Goal: Check status: Check status

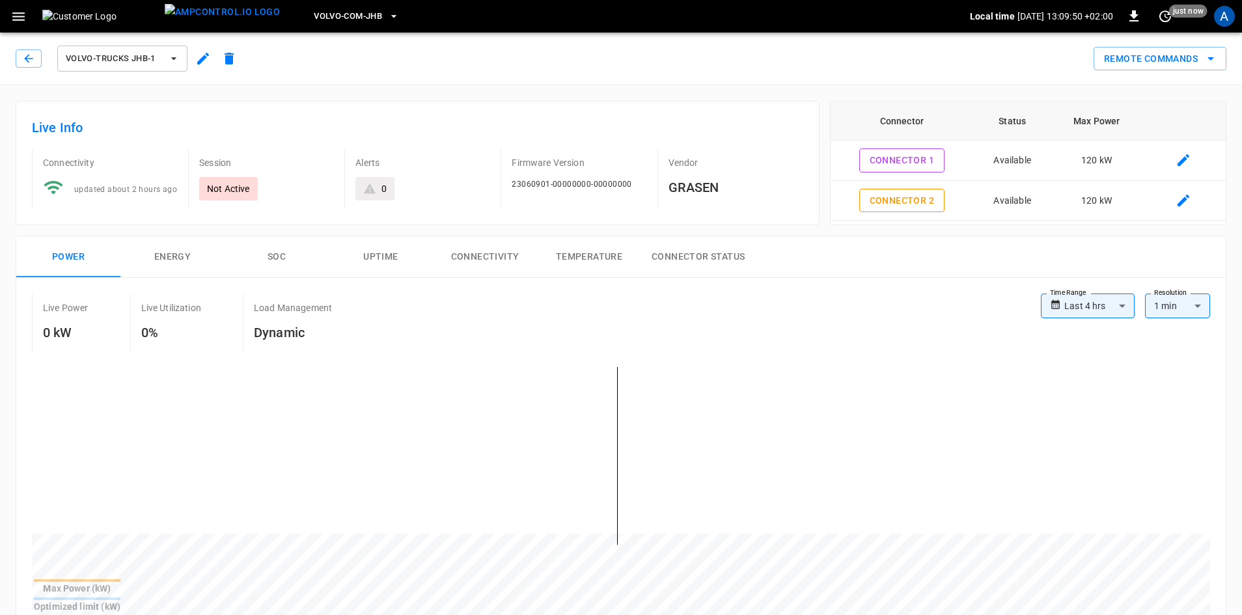
click at [169, 57] on icon "button" at bounding box center [173, 58] width 13 height 13
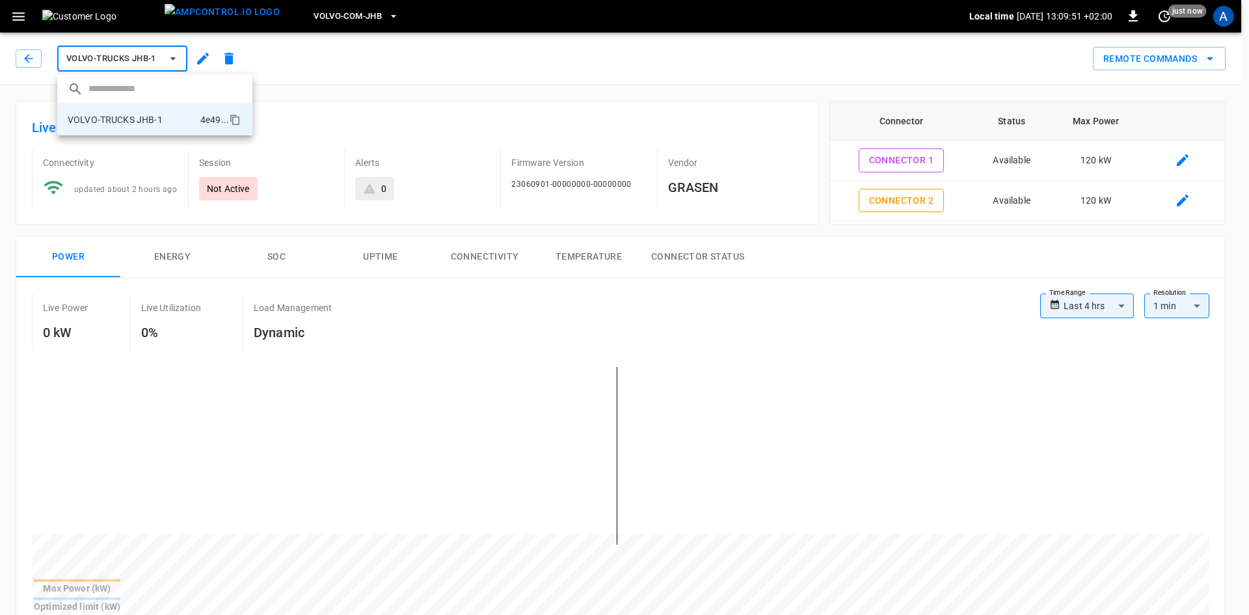
click at [355, 20] on div at bounding box center [624, 307] width 1249 height 615
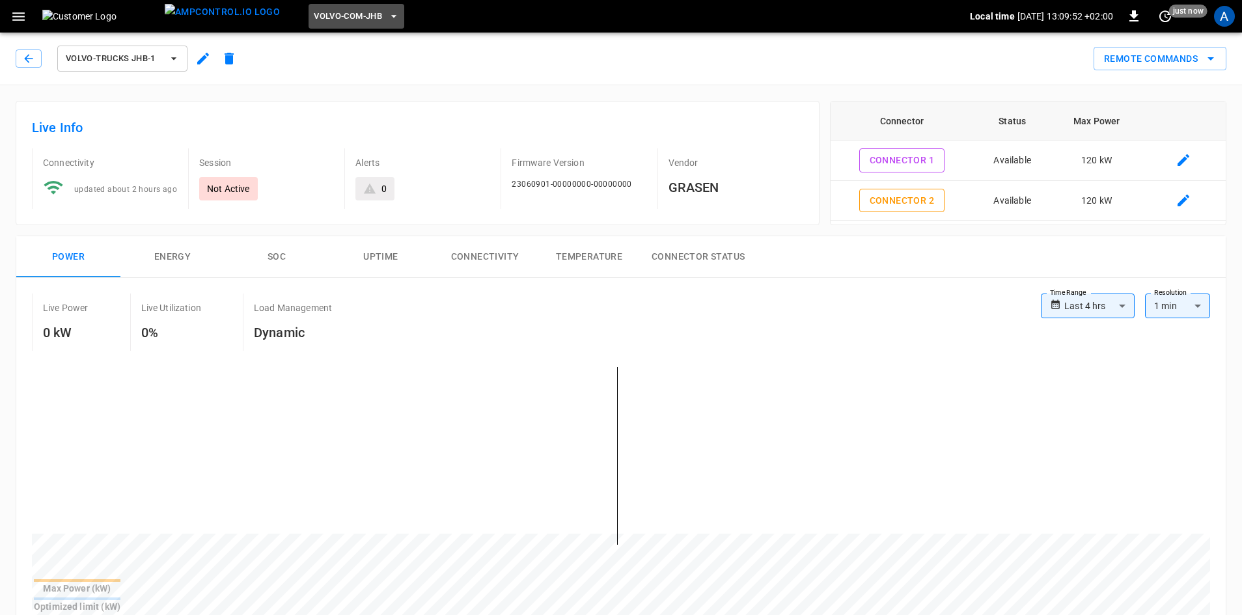
click at [387, 18] on icon "button" at bounding box center [393, 16] width 13 height 13
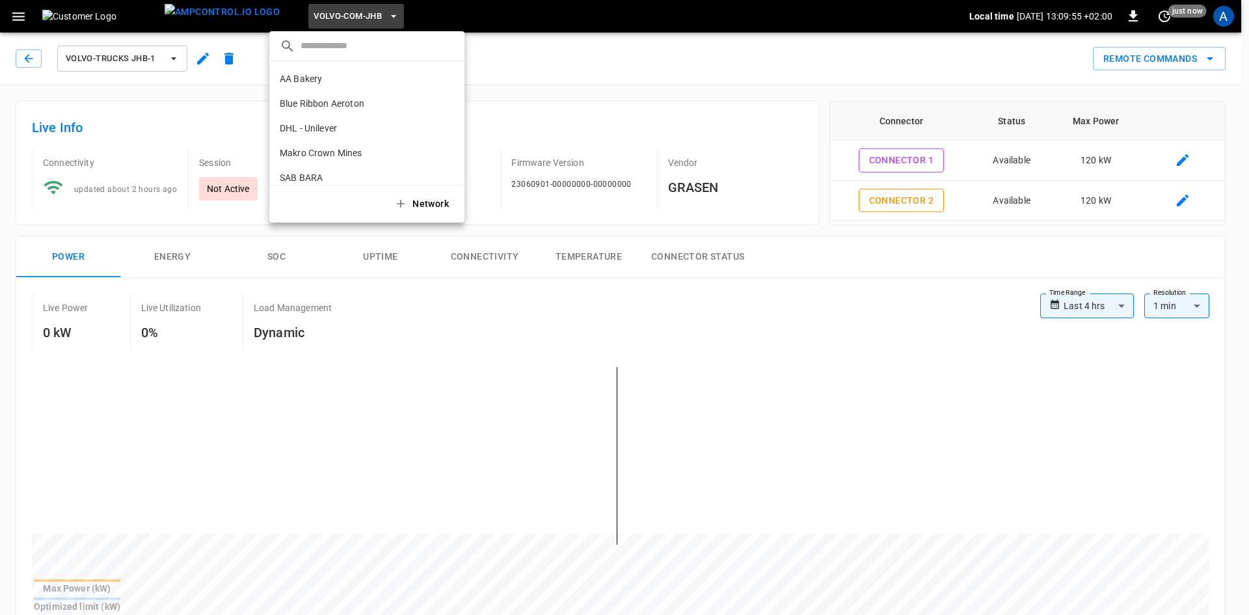
click at [299, 81] on p "AA Bakery" at bounding box center [301, 78] width 42 height 13
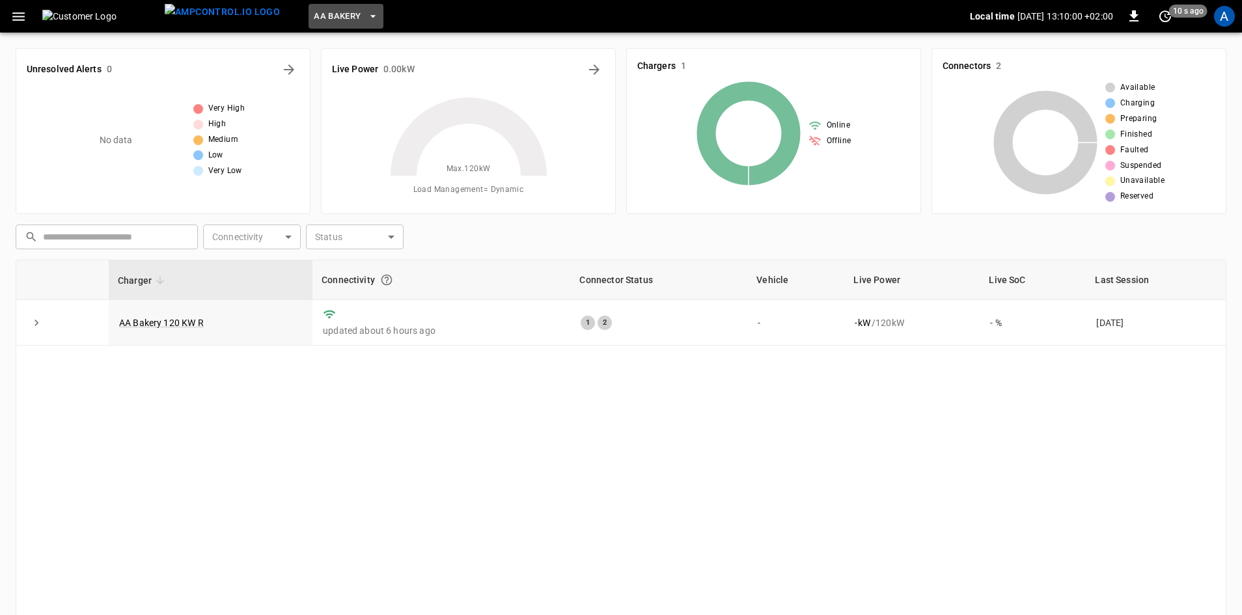
click at [366, 17] on icon "button" at bounding box center [372, 16] width 13 height 13
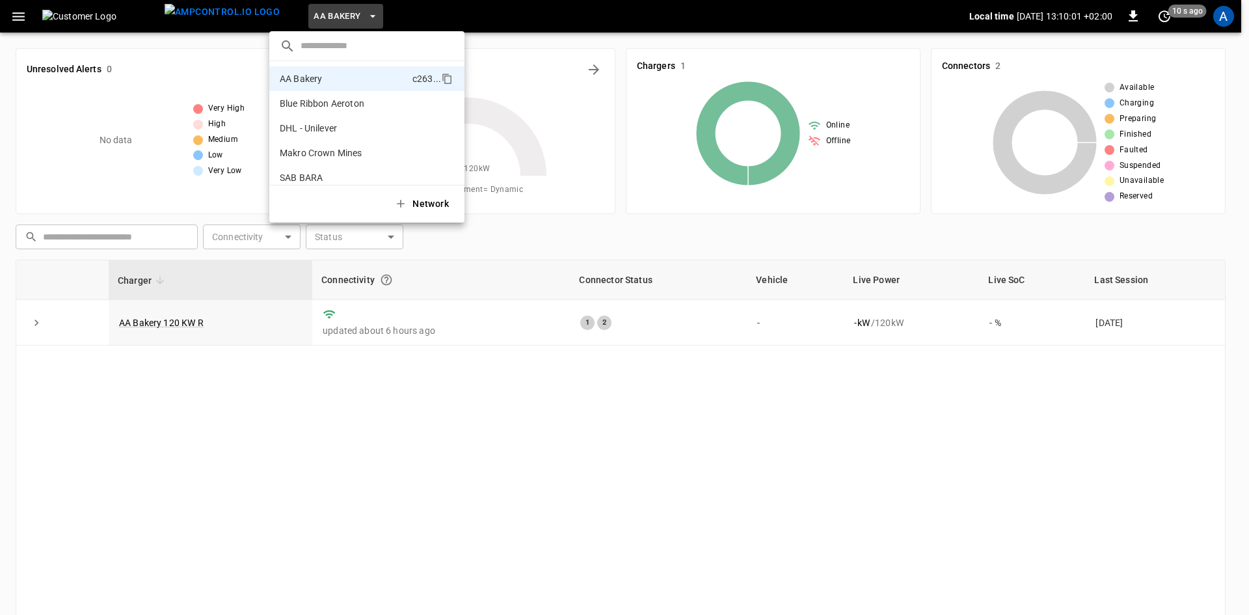
click at [153, 345] on div at bounding box center [624, 307] width 1249 height 615
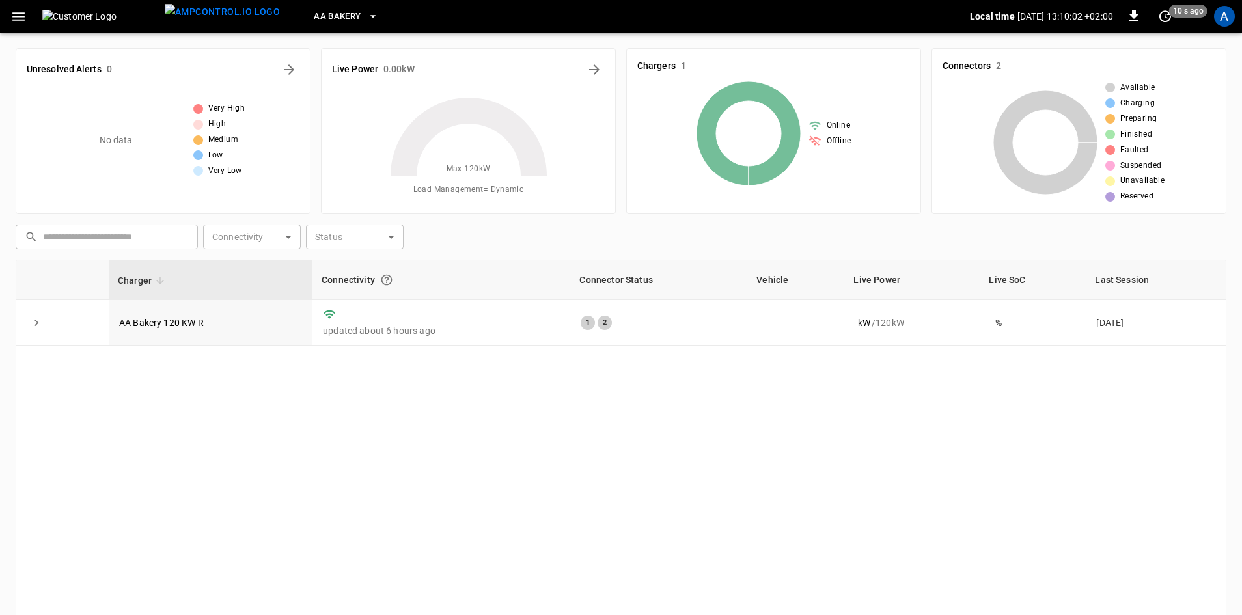
click at [143, 323] on link "AA Bakery 120 KW R" at bounding box center [161, 323] width 85 height 10
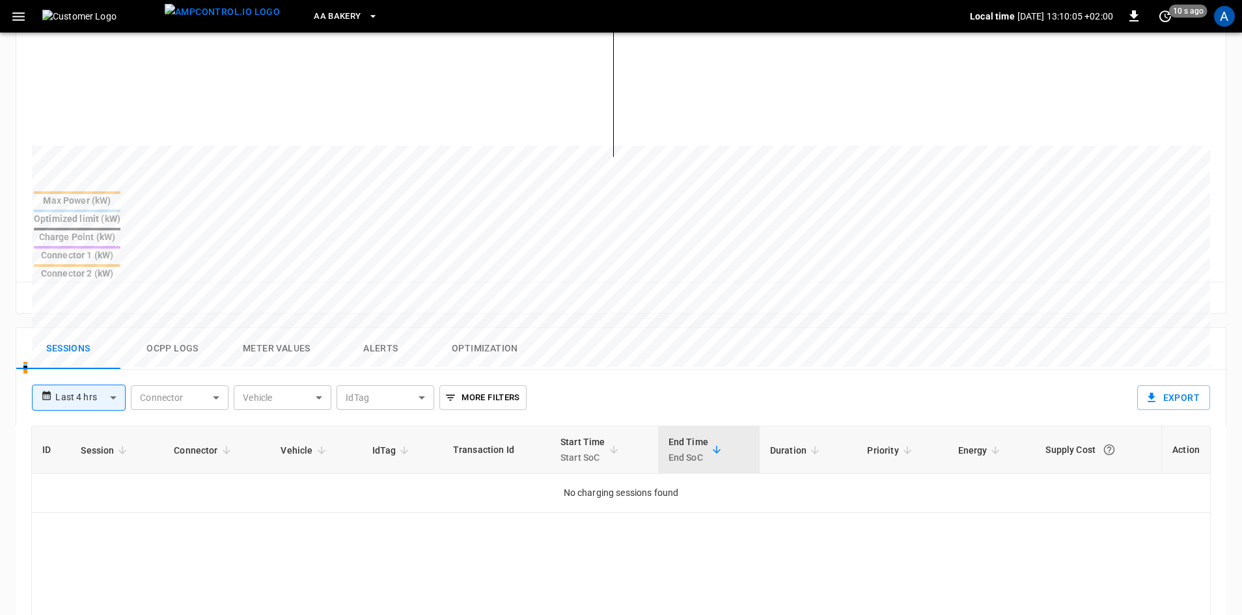
scroll to position [390, 0]
click at [99, 333] on body "**********" at bounding box center [621, 263] width 1242 height 1307
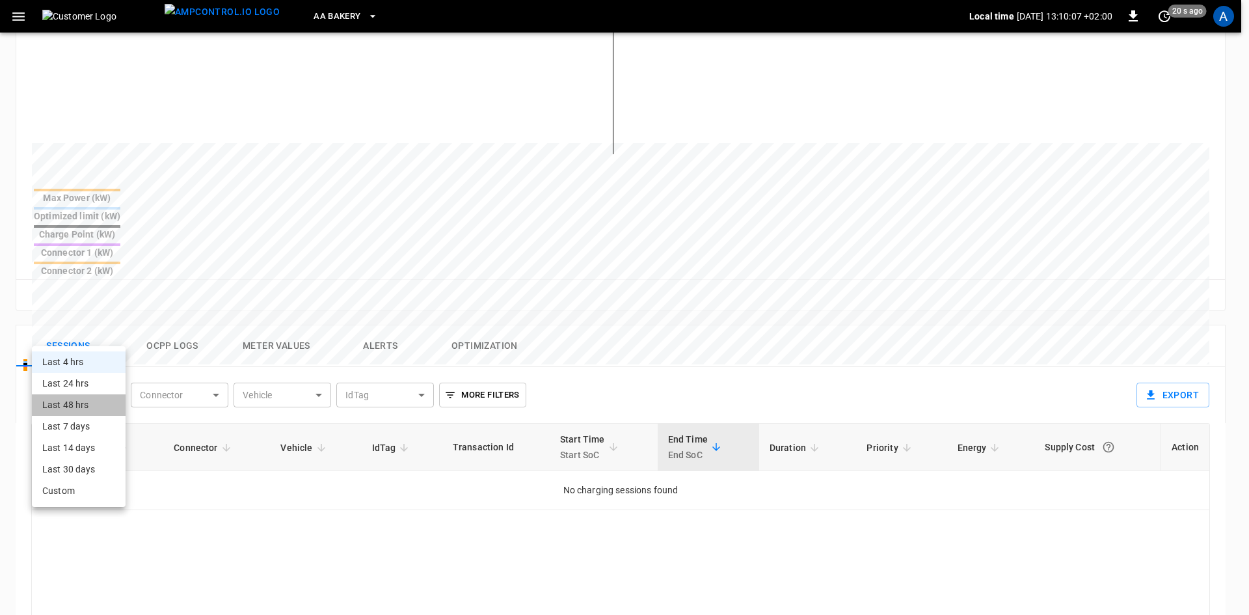
click at [67, 400] on li "Last 48 hrs" at bounding box center [79, 404] width 94 height 21
type input "**********"
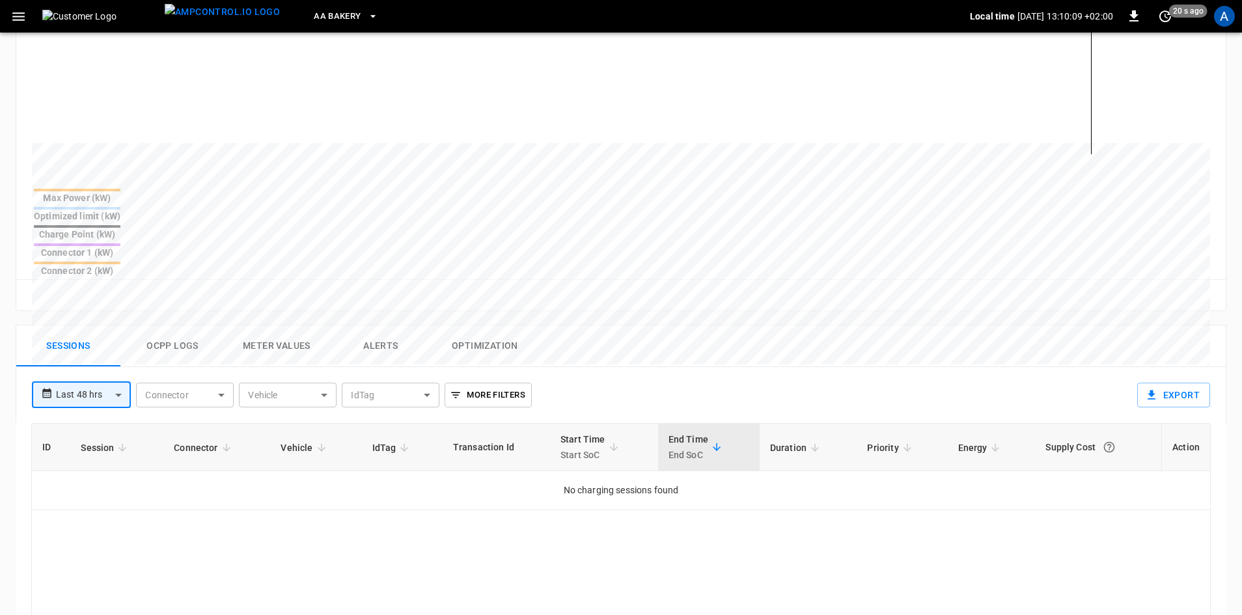
click at [94, 339] on body "**********" at bounding box center [621, 263] width 1242 height 1307
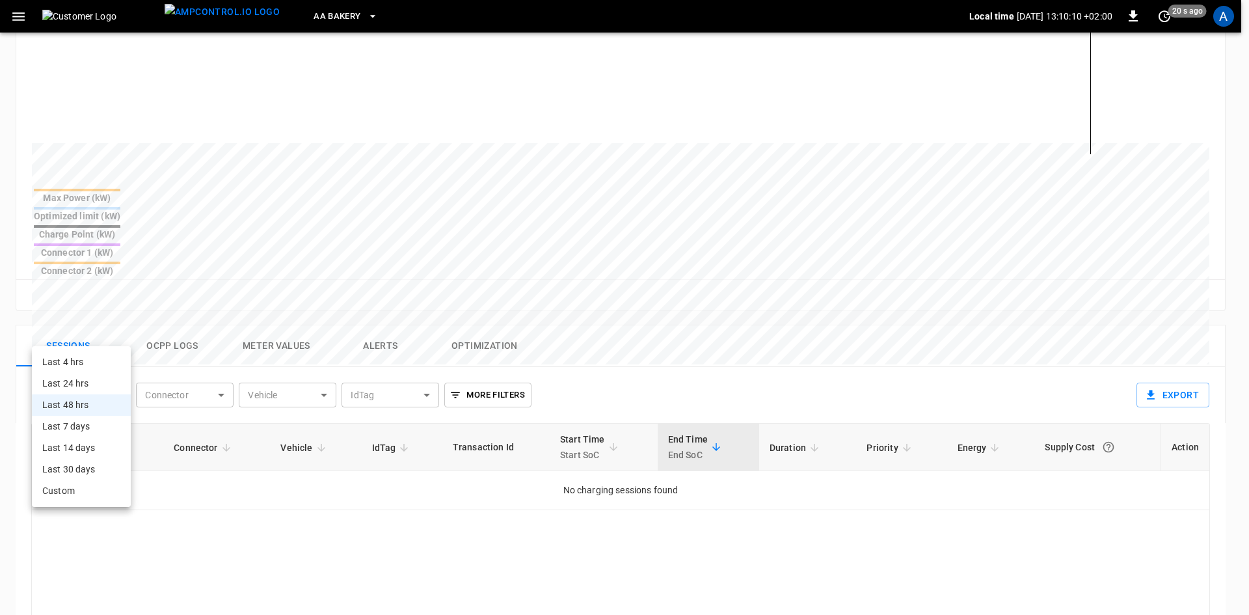
click at [59, 423] on li "Last 7 days" at bounding box center [81, 426] width 99 height 21
type input "**********"
type input "***"
type input "**********"
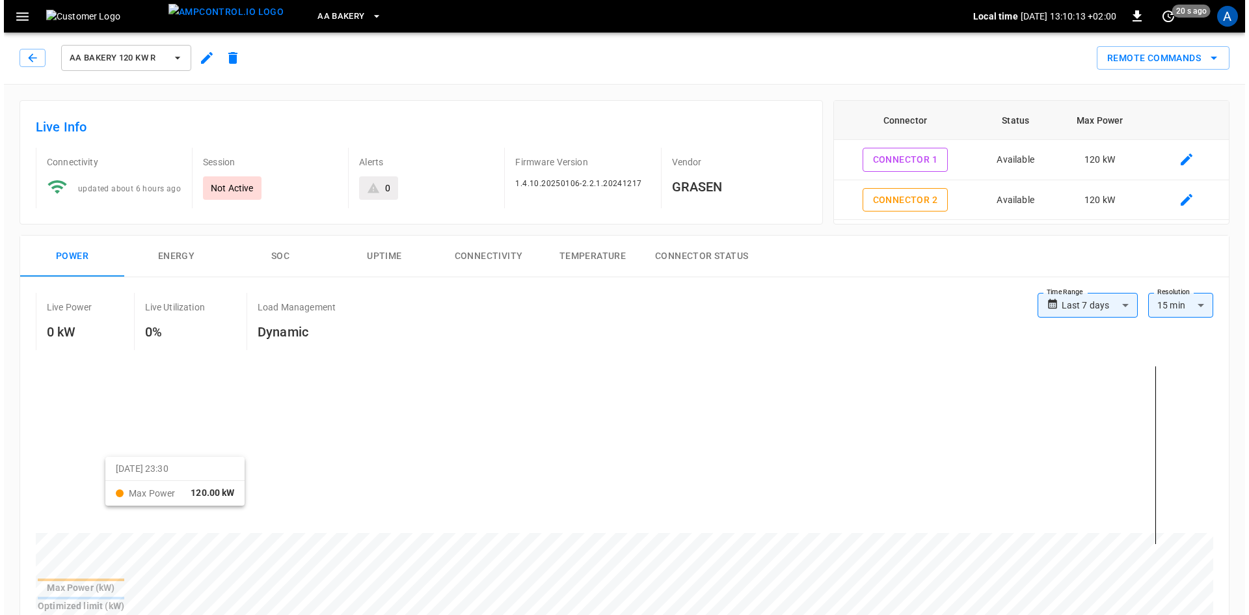
scroll to position [0, 0]
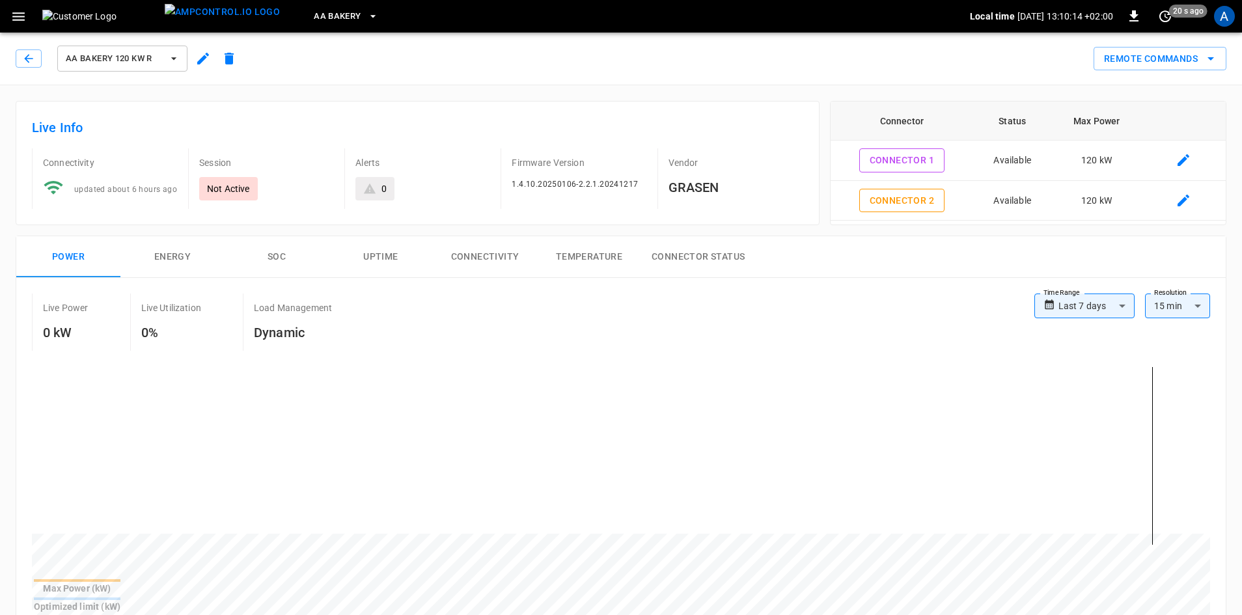
click at [326, 11] on button "AA Bakery" at bounding box center [345, 16] width 74 height 25
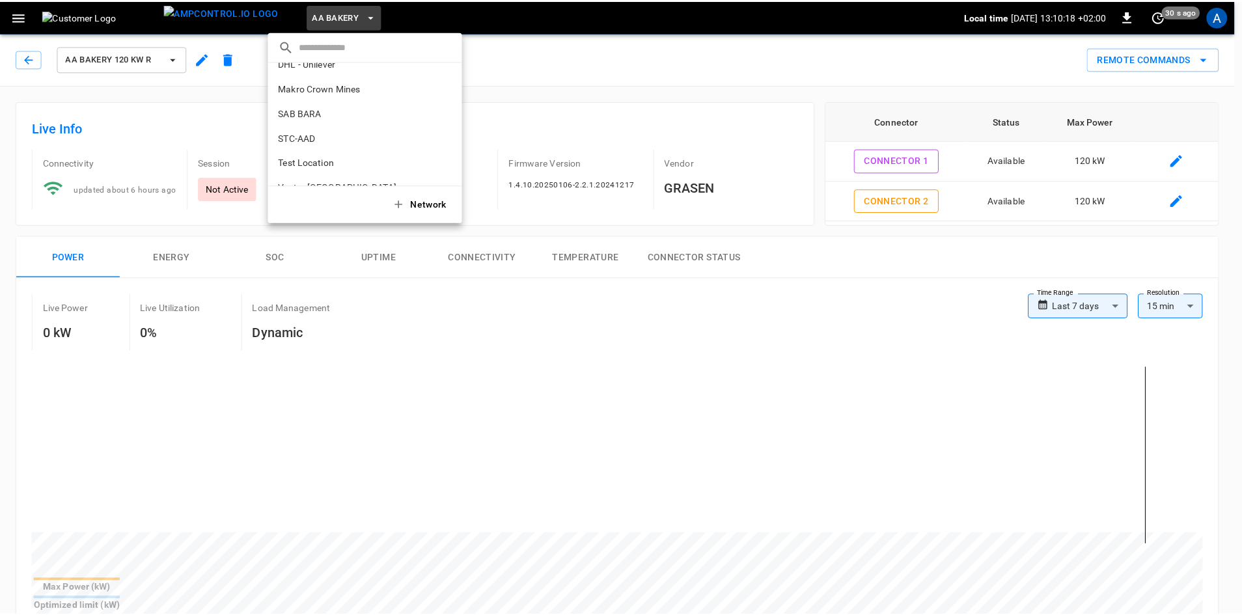
scroll to position [130, 0]
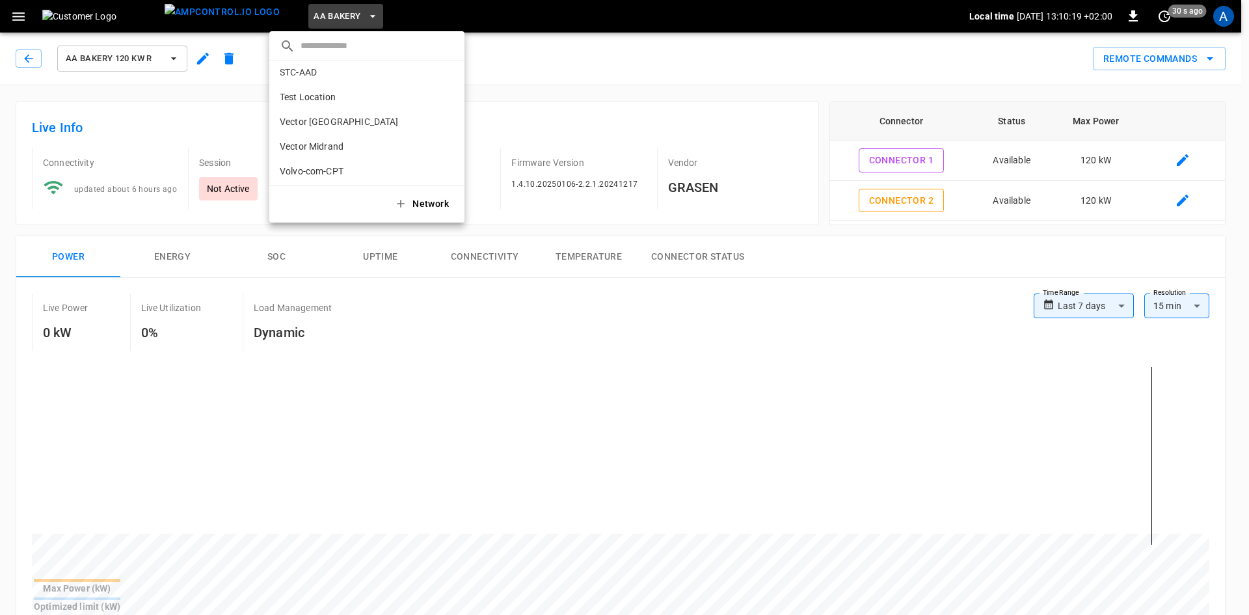
click at [308, 93] on p "Test Location" at bounding box center [308, 96] width 56 height 13
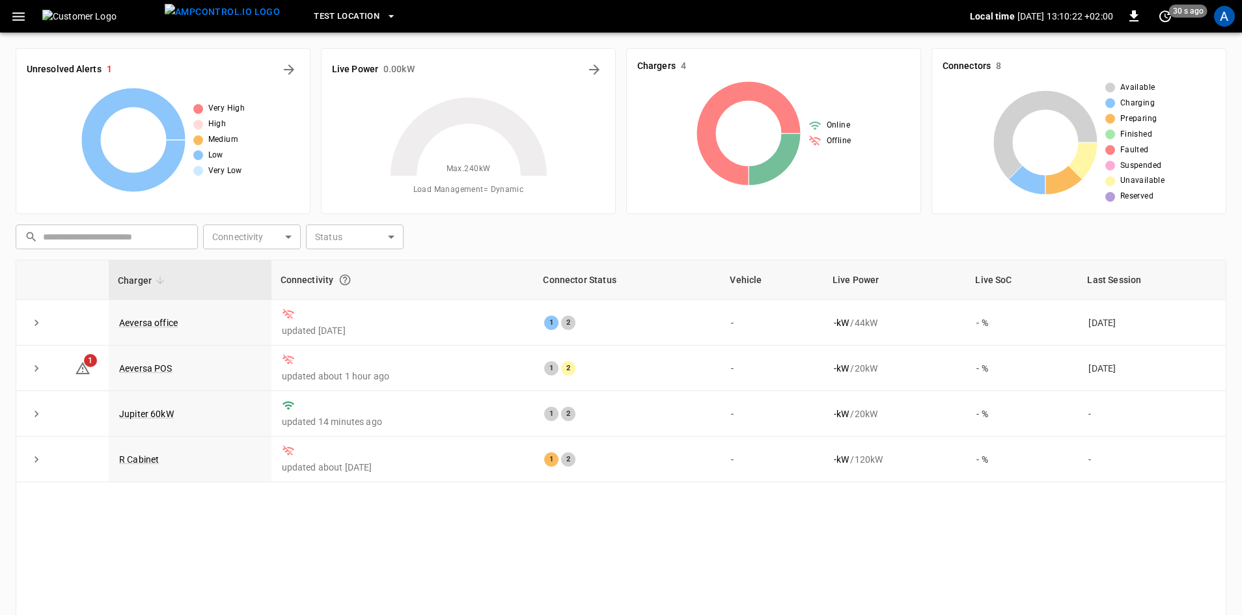
click at [157, 416] on link "Jupiter 60kW" at bounding box center [146, 414] width 55 height 10
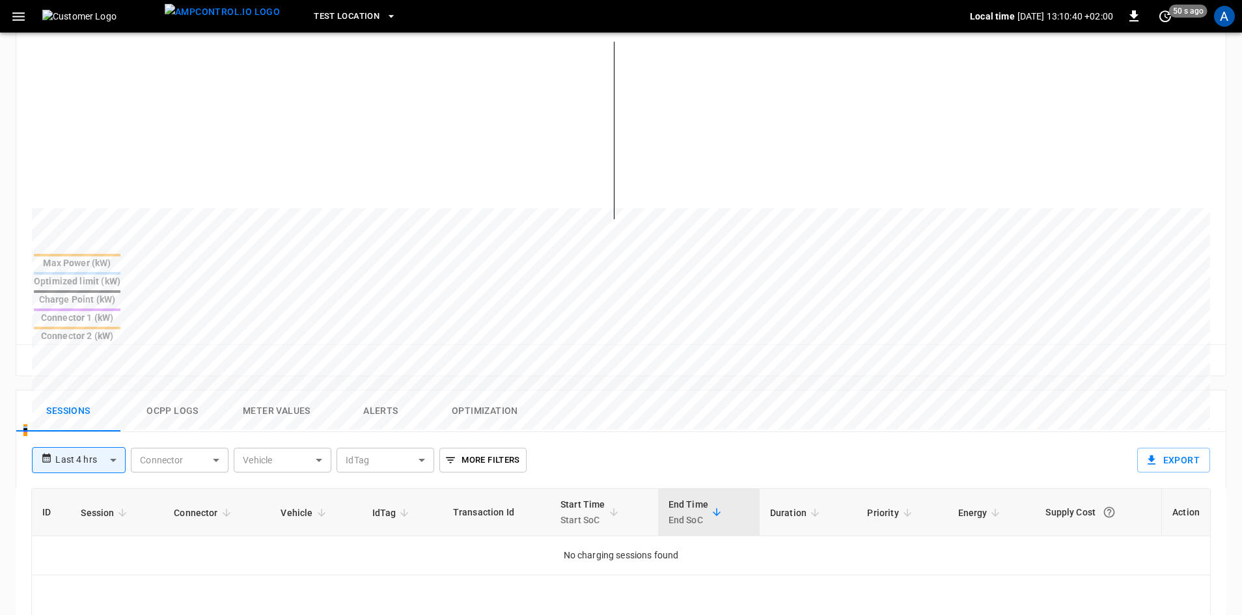
scroll to position [521, 0]
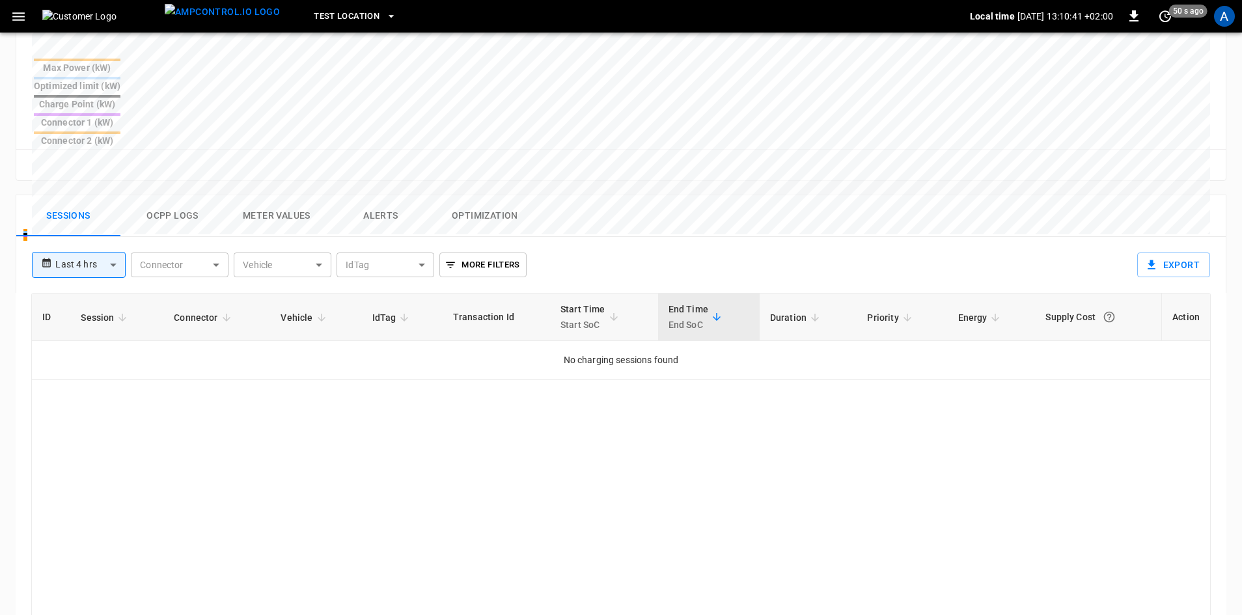
click at [95, 194] on body "**********" at bounding box center [621, 132] width 1242 height 1307
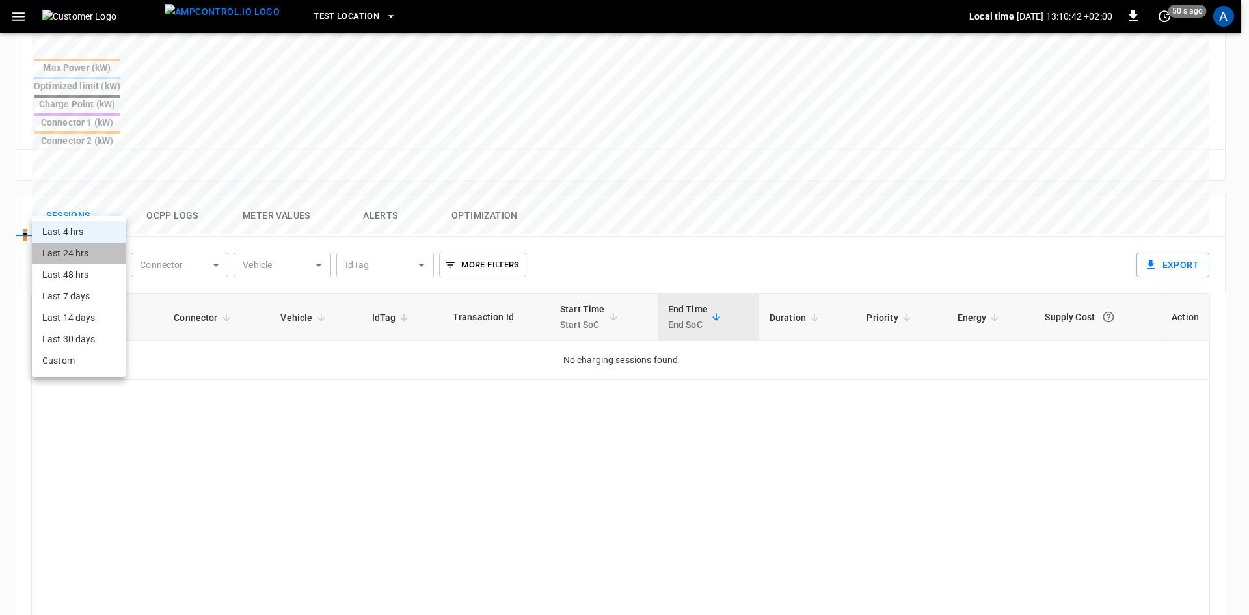
click at [72, 254] on li "Last 24 hrs" at bounding box center [79, 253] width 94 height 21
type input "**********"
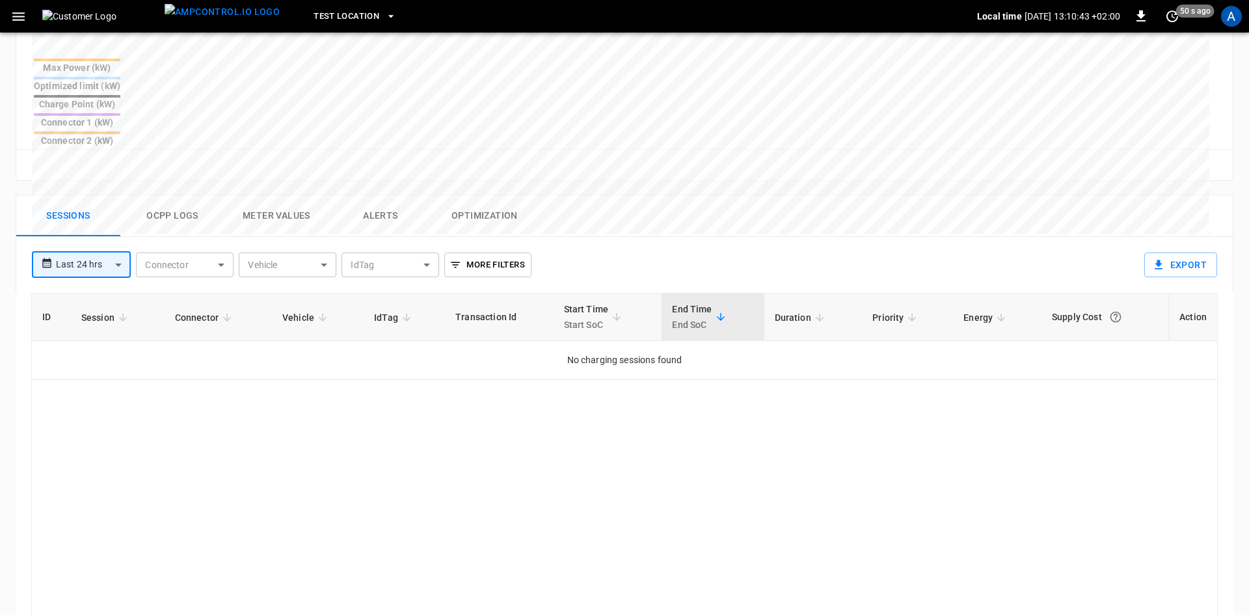
click at [116, 197] on body "**********" at bounding box center [624, 132] width 1249 height 1307
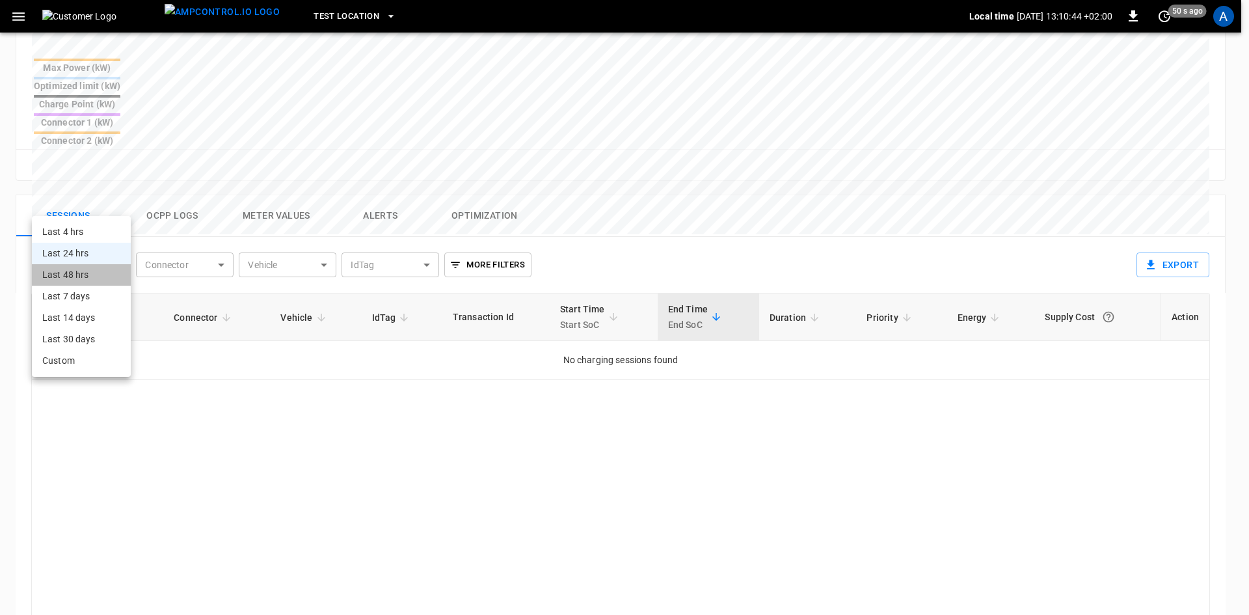
click at [74, 274] on li "Last 48 hrs" at bounding box center [81, 274] width 99 height 21
type input "**********"
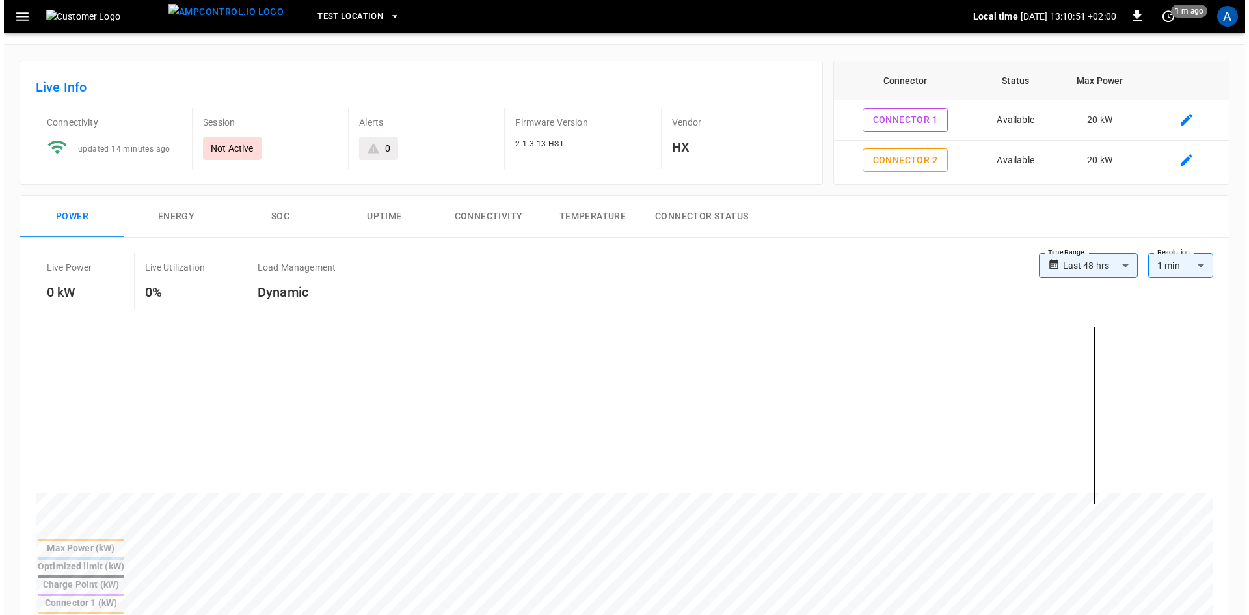
scroll to position [0, 0]
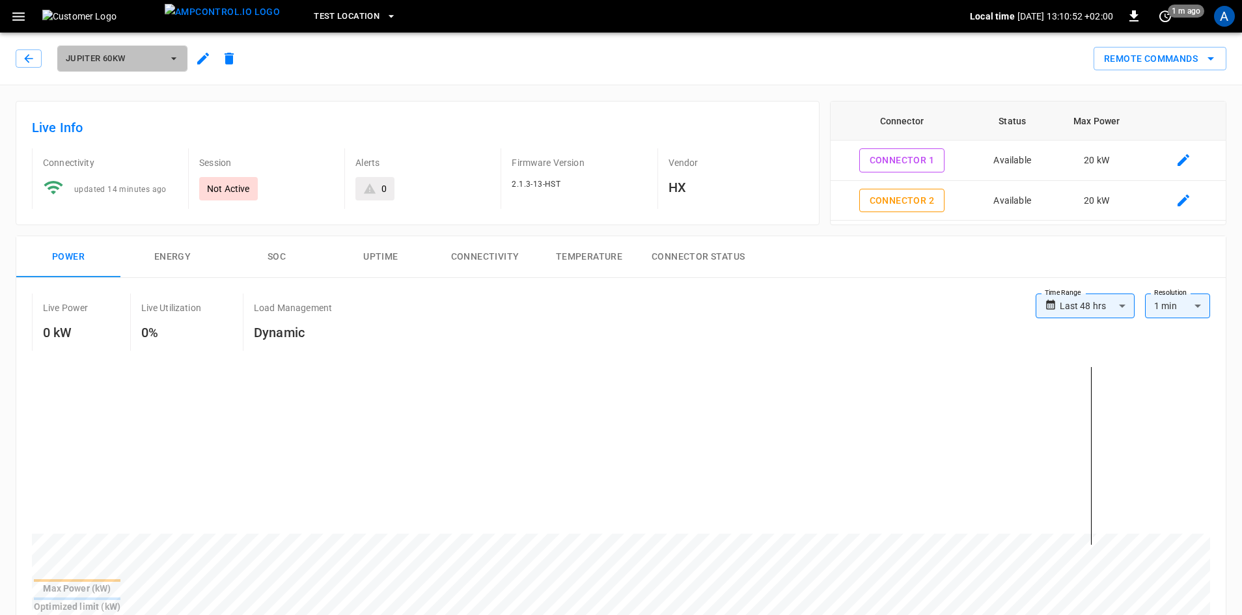
click at [171, 63] on icon "button" at bounding box center [173, 58] width 13 height 13
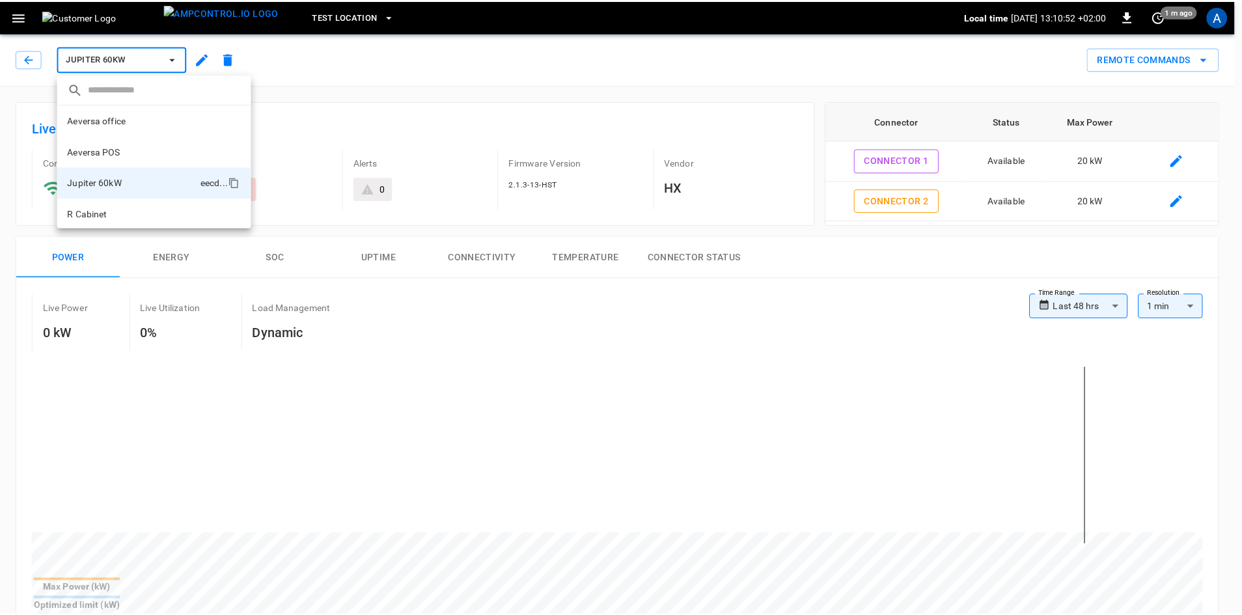
scroll to position [1, 0]
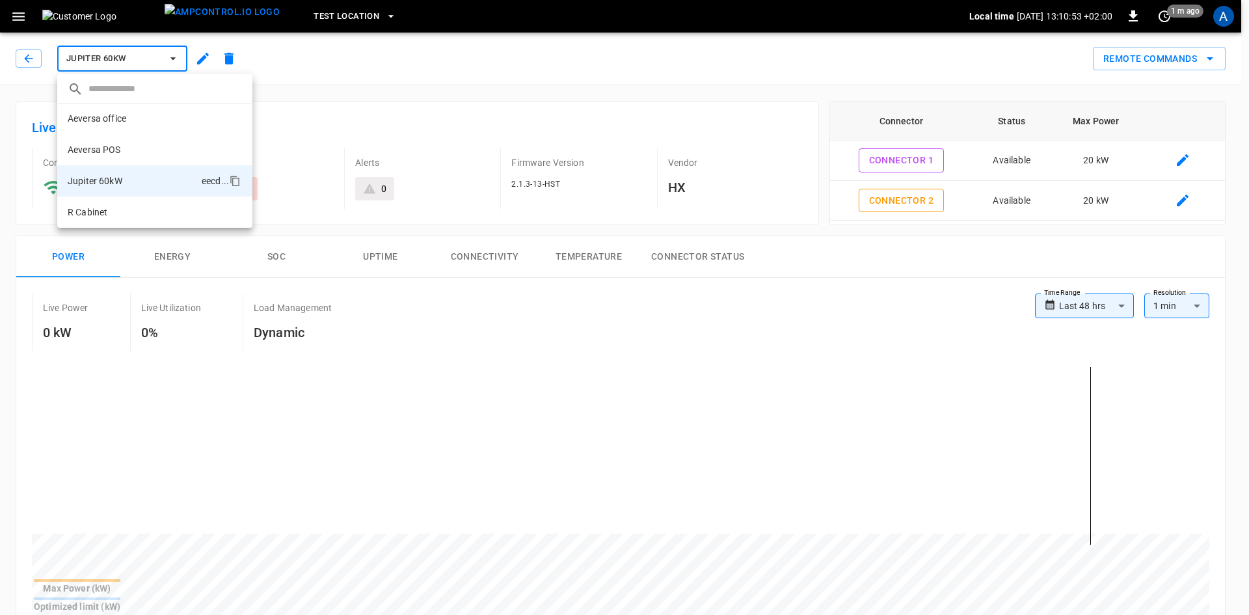
click at [289, 72] on div at bounding box center [624, 307] width 1249 height 615
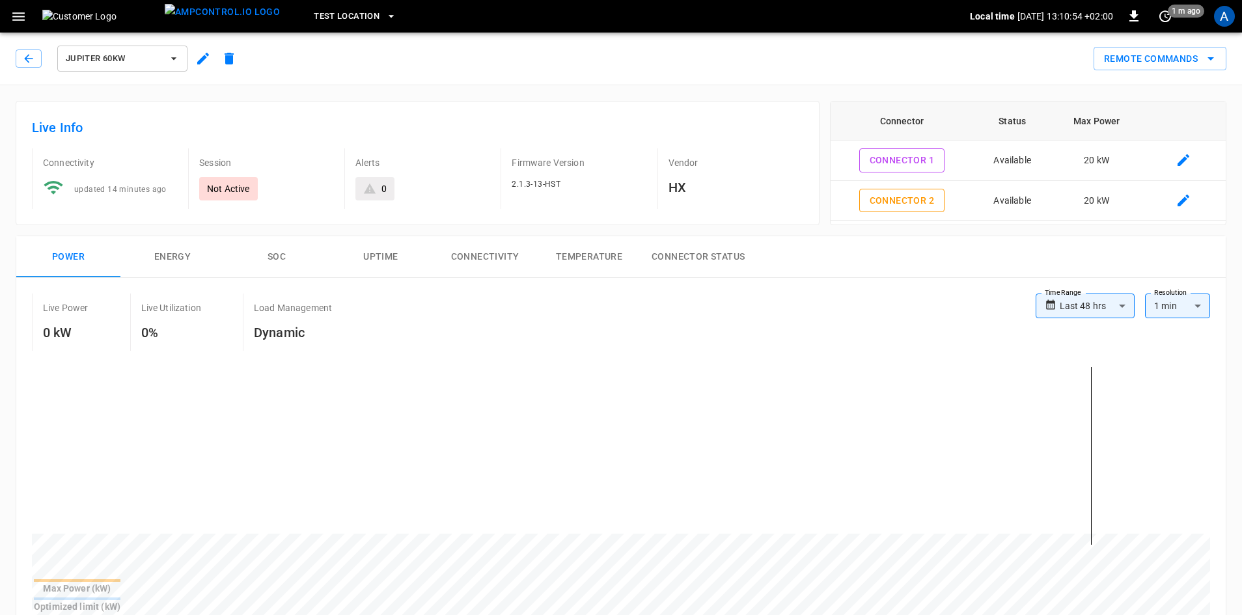
click at [197, 59] on icon "button" at bounding box center [203, 59] width 16 height 16
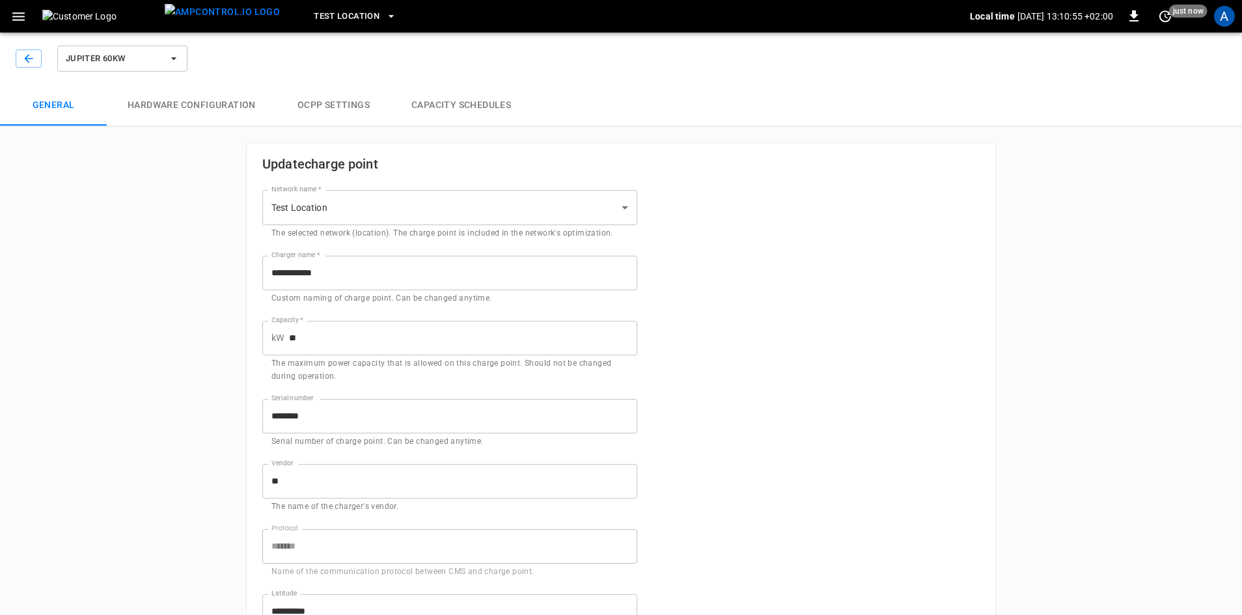
type input "**********"
click at [191, 105] on button "Hardware configuration" at bounding box center [192, 106] width 170 height 42
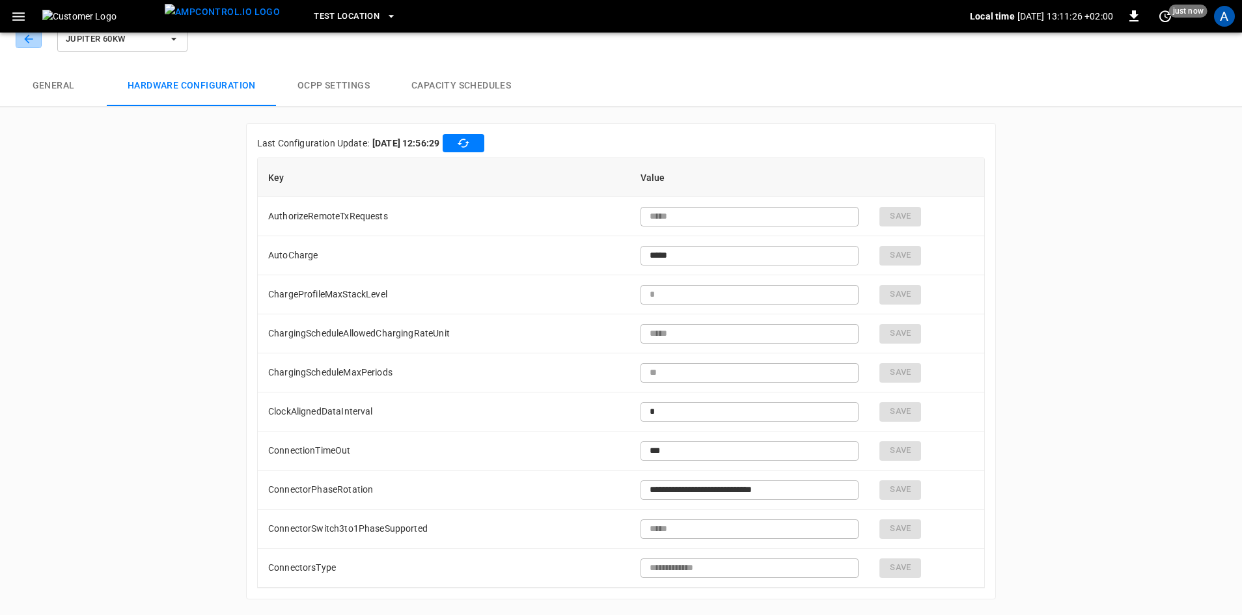
click at [33, 44] on icon "button" at bounding box center [28, 39] width 13 height 13
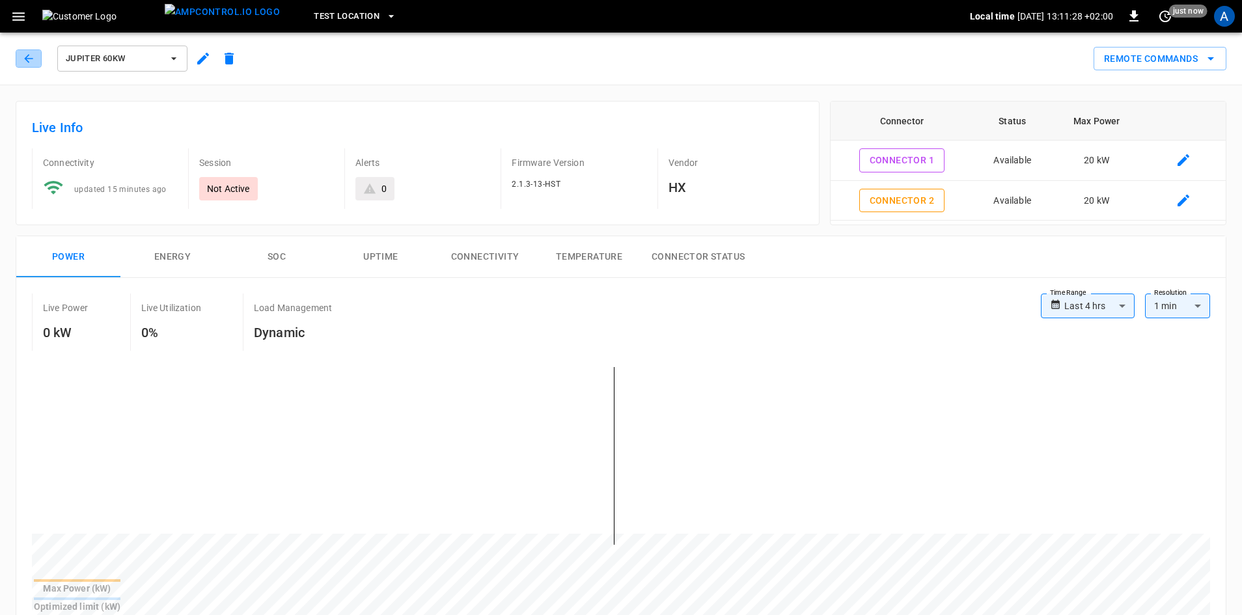
click at [22, 59] on icon "button" at bounding box center [28, 58] width 13 height 13
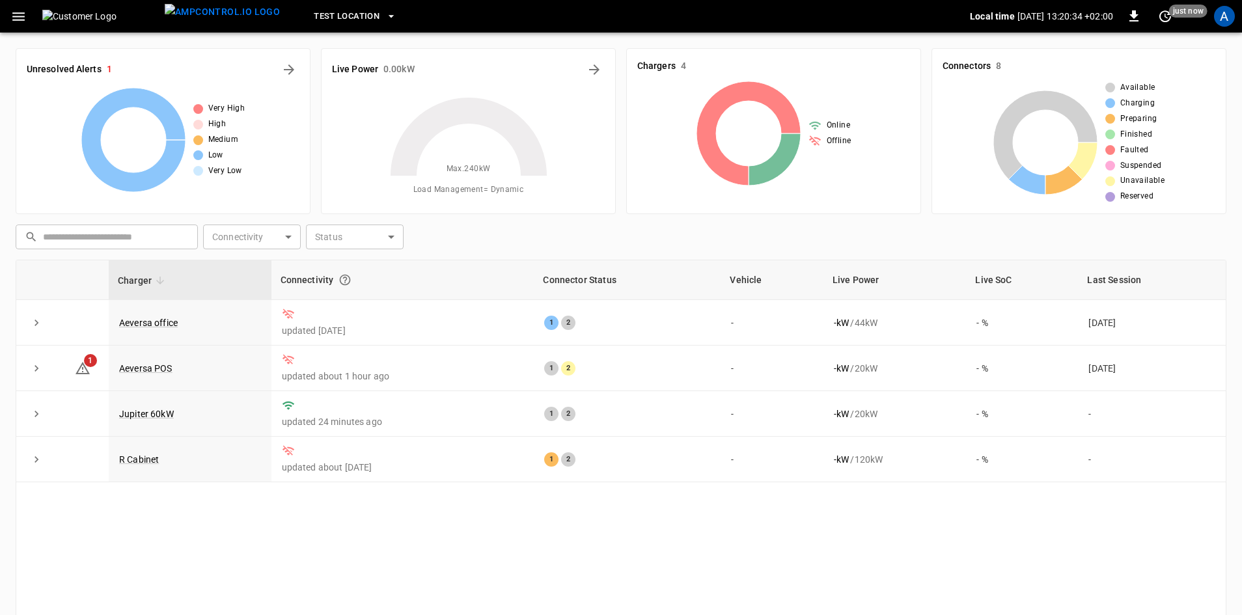
click at [20, 17] on icon "button" at bounding box center [18, 16] width 12 height 8
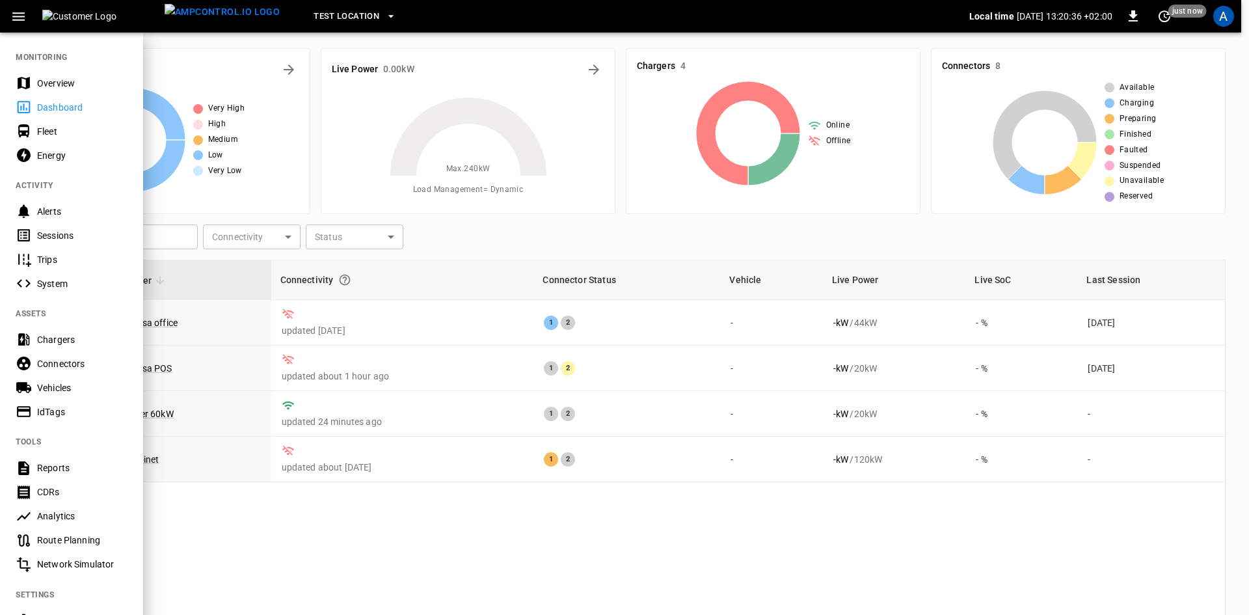
click at [56, 233] on div "Sessions" at bounding box center [82, 235] width 90 height 13
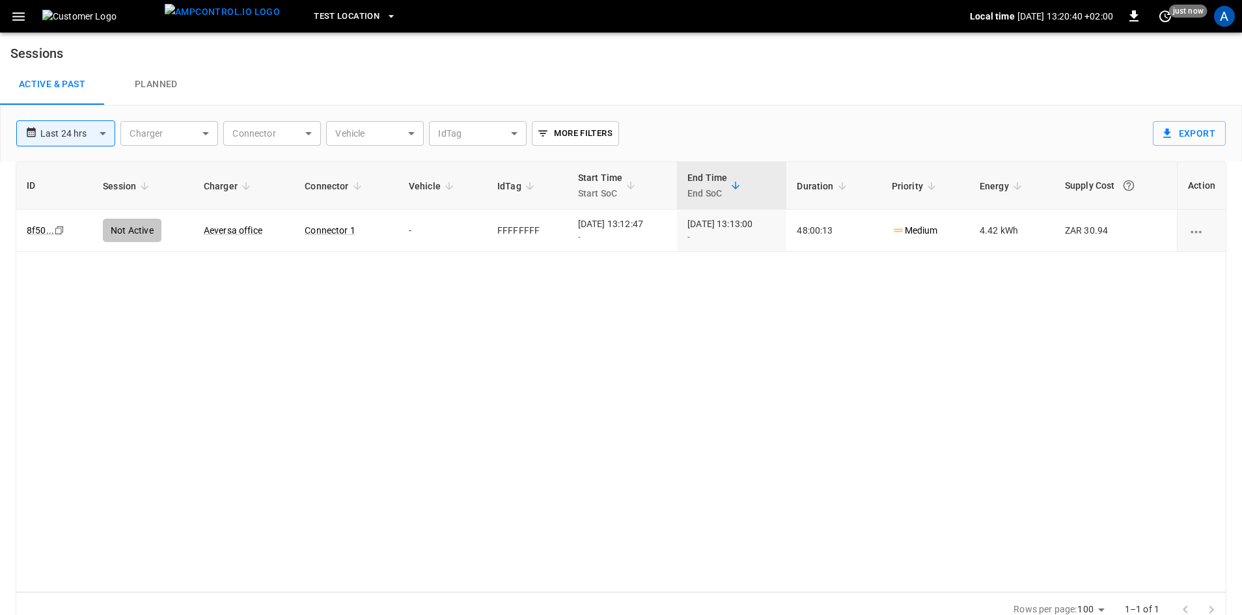
click at [16, 16] on icon "button" at bounding box center [18, 16] width 12 height 8
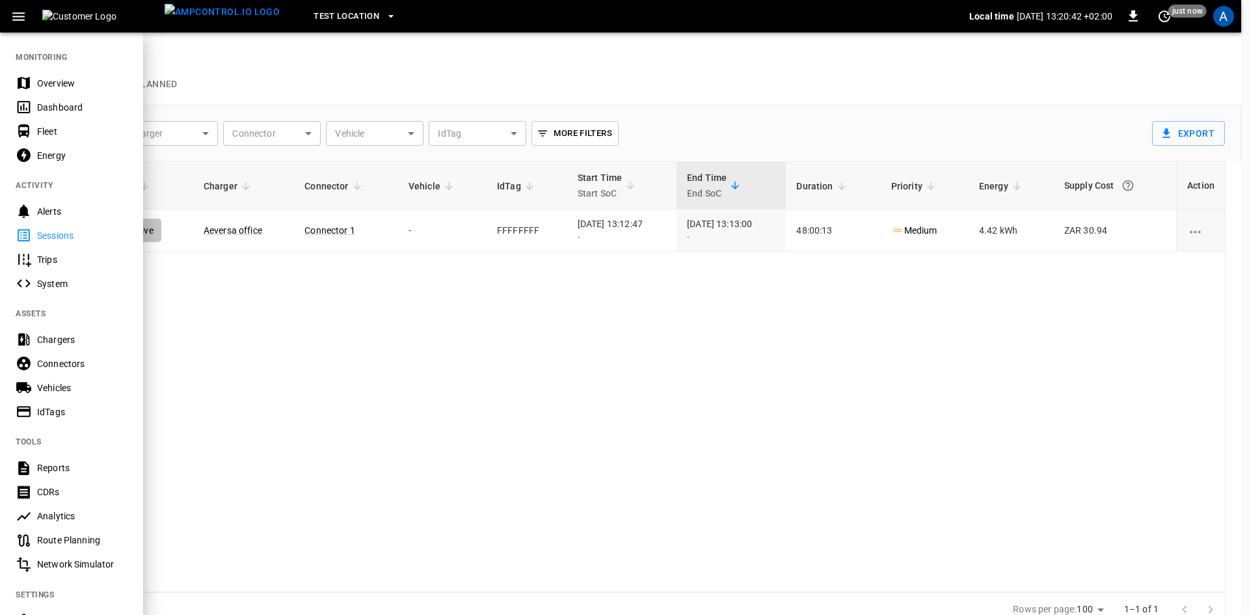
click at [385, 12] on icon "button" at bounding box center [391, 16] width 13 height 13
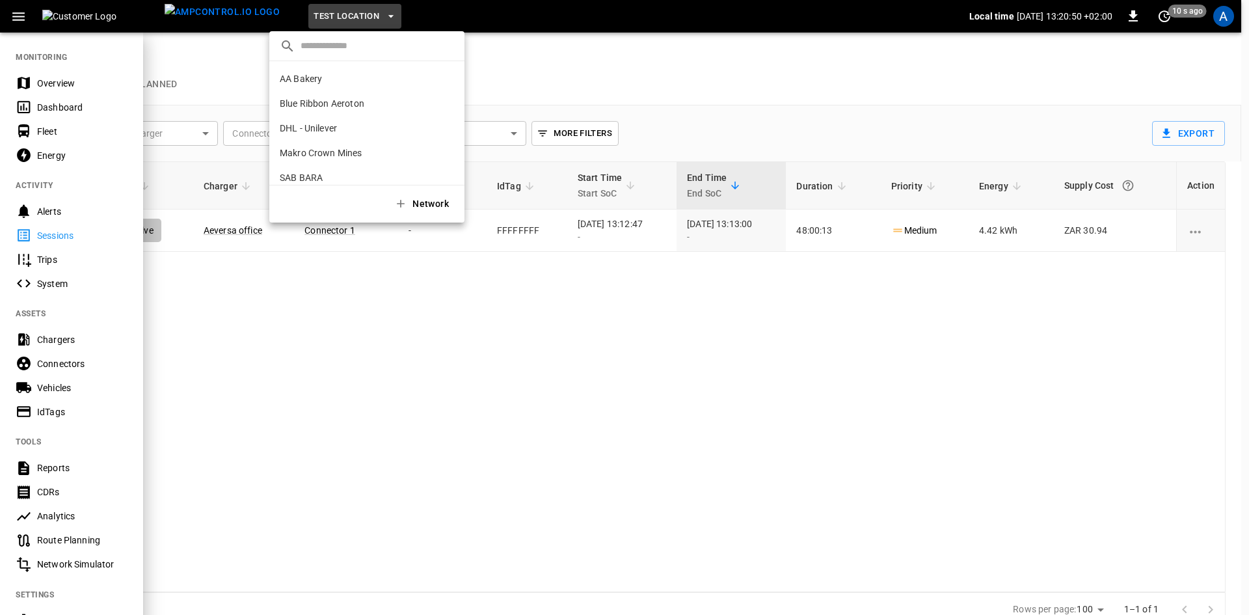
click at [314, 147] on p "Makro Crown Mines" at bounding box center [321, 152] width 83 height 13
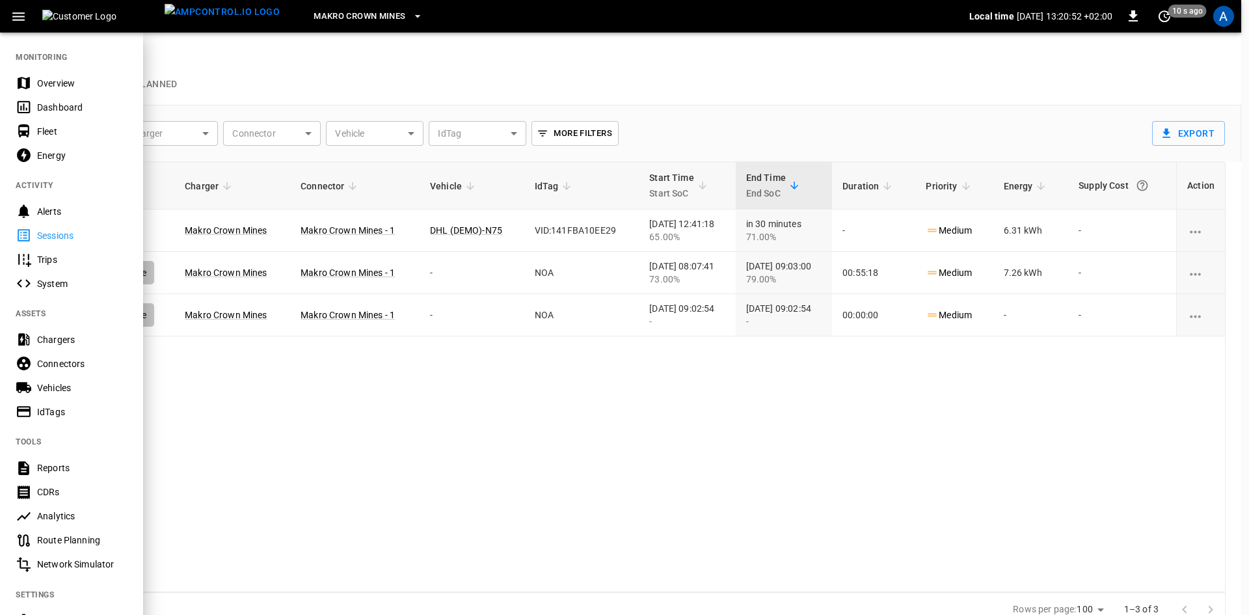
drag, startPoint x: 299, startPoint y: 362, endPoint x: 295, endPoint y: 371, distance: 9.3
click at [298, 363] on div at bounding box center [624, 307] width 1249 height 615
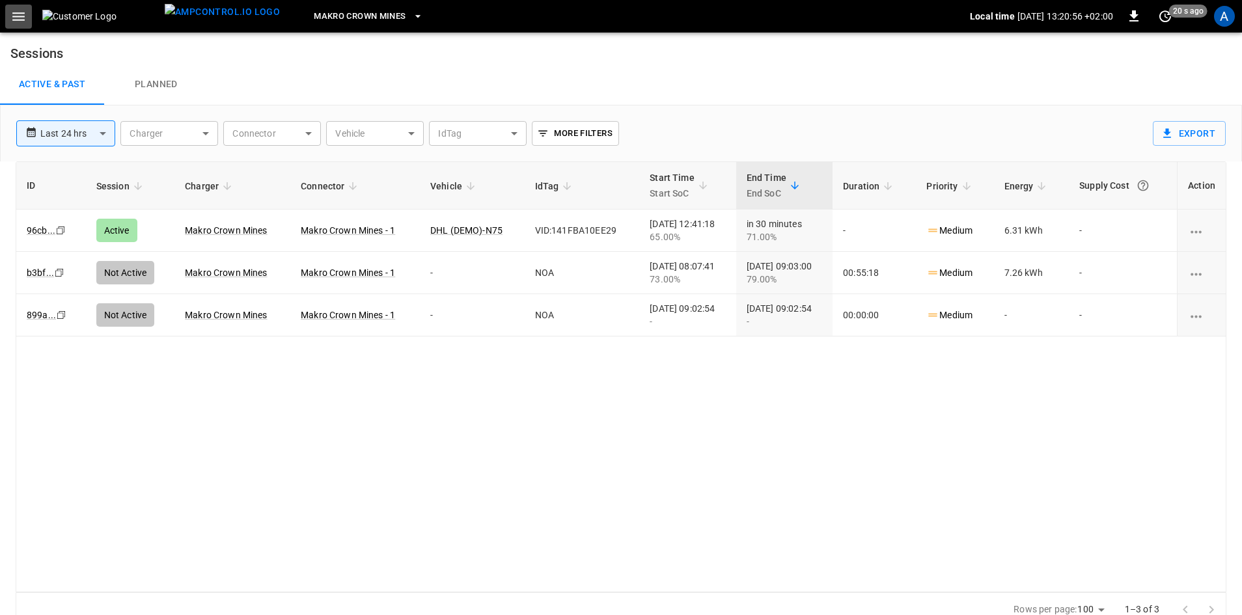
click at [19, 24] on icon "button" at bounding box center [18, 16] width 16 height 16
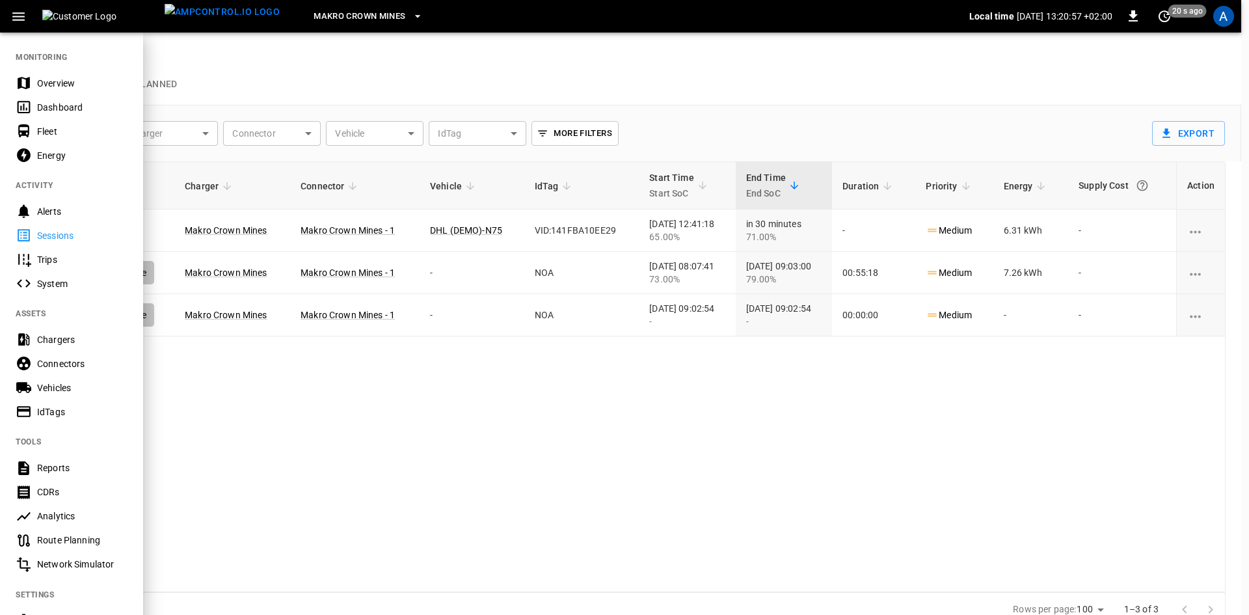
click at [54, 83] on div "Overview" at bounding box center [82, 83] width 90 height 13
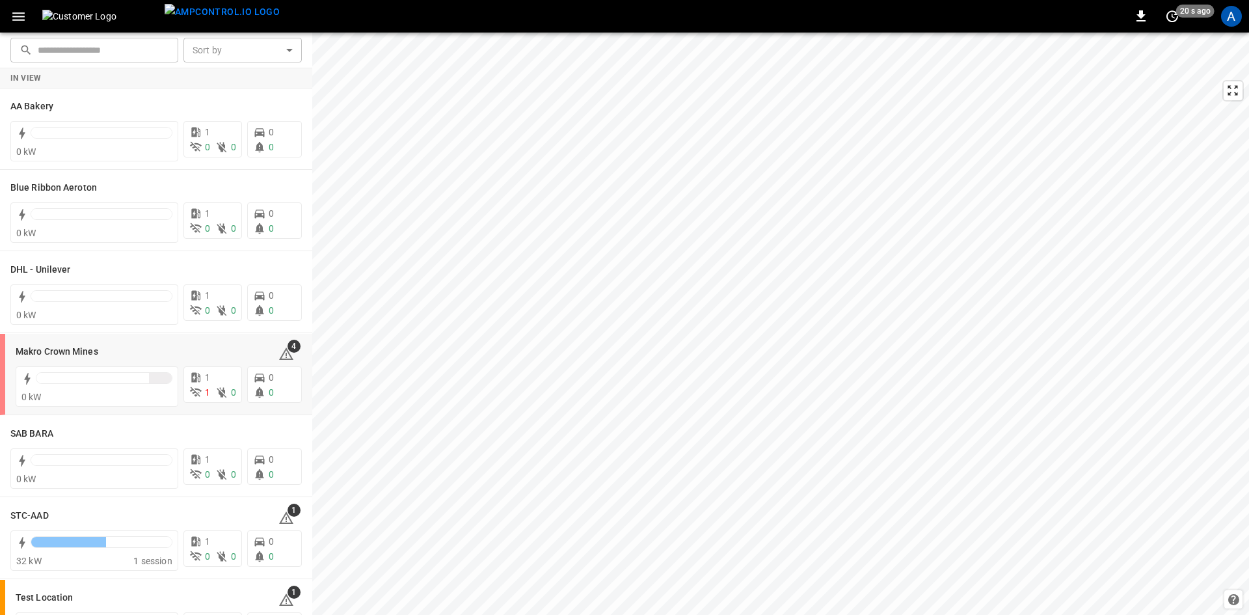
click at [59, 355] on h6 "Makro Crown Mines" at bounding box center [57, 352] width 83 height 14
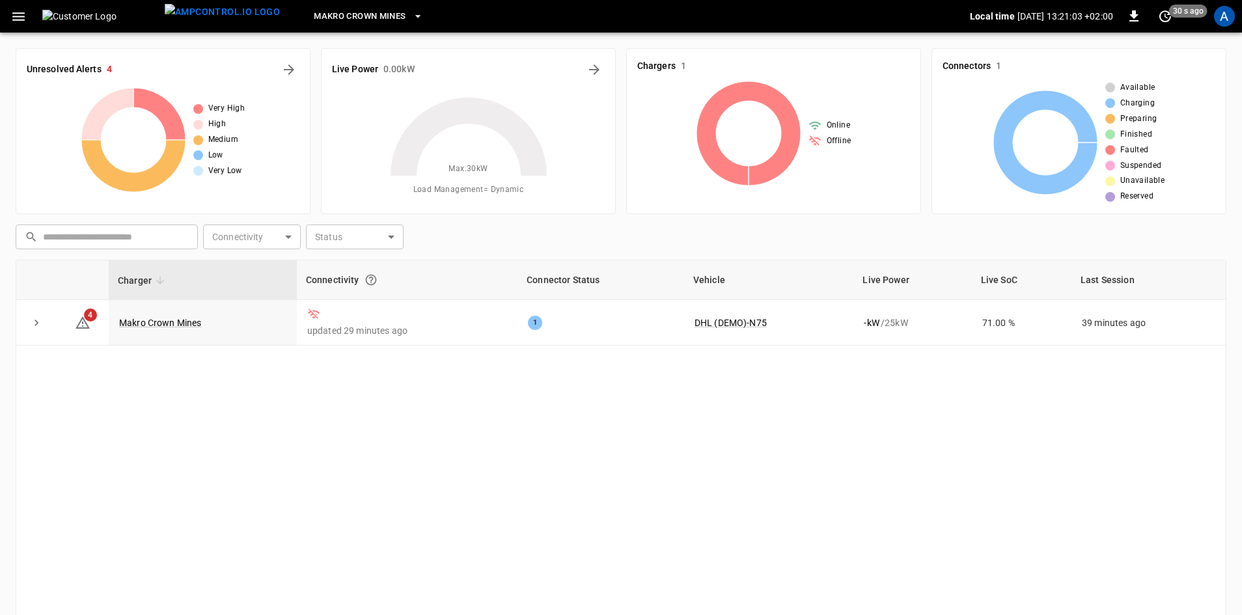
click at [137, 328] on link "Makro Crown Mines" at bounding box center [160, 323] width 83 height 10
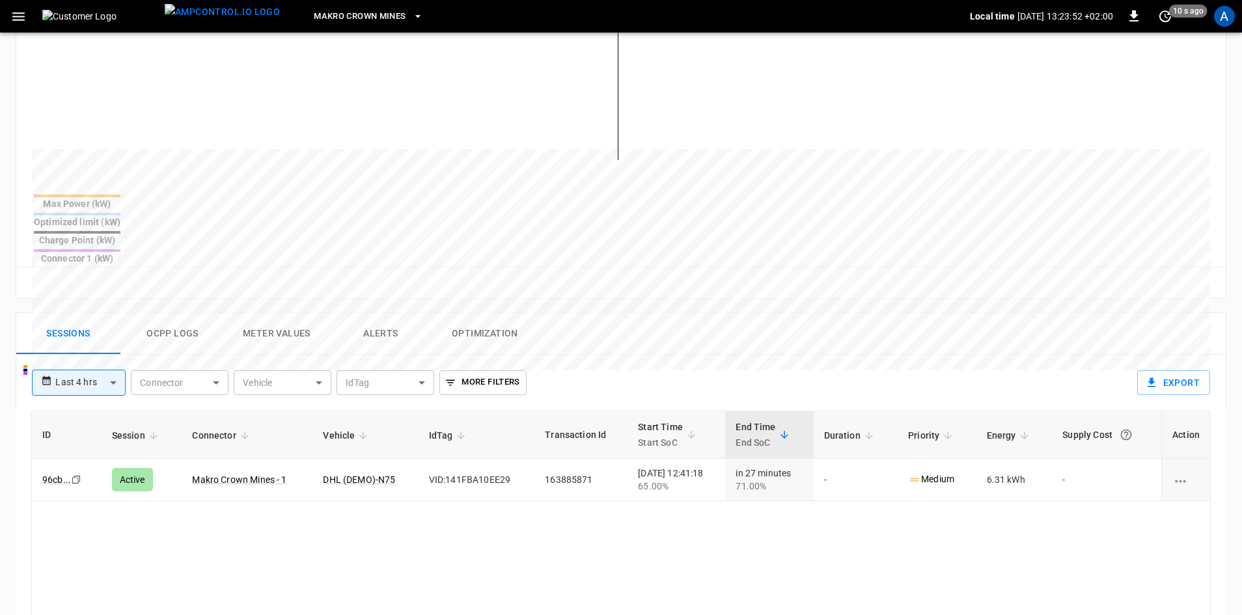
scroll to position [390, 0]
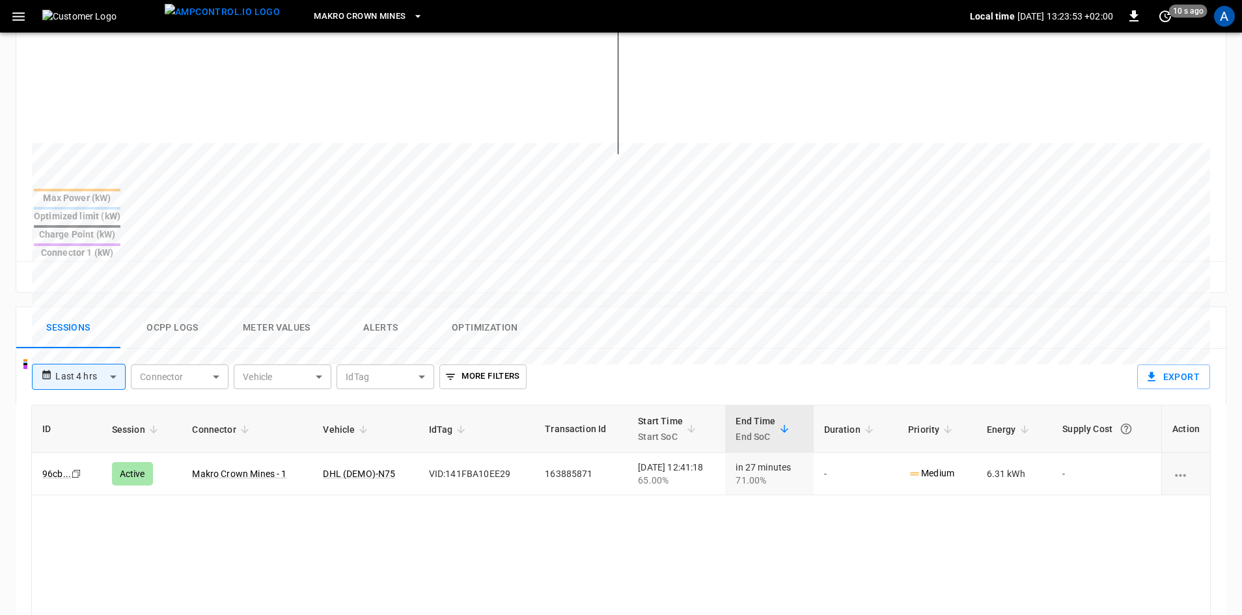
click at [145, 307] on button "Ocpp logs" at bounding box center [172, 328] width 104 height 42
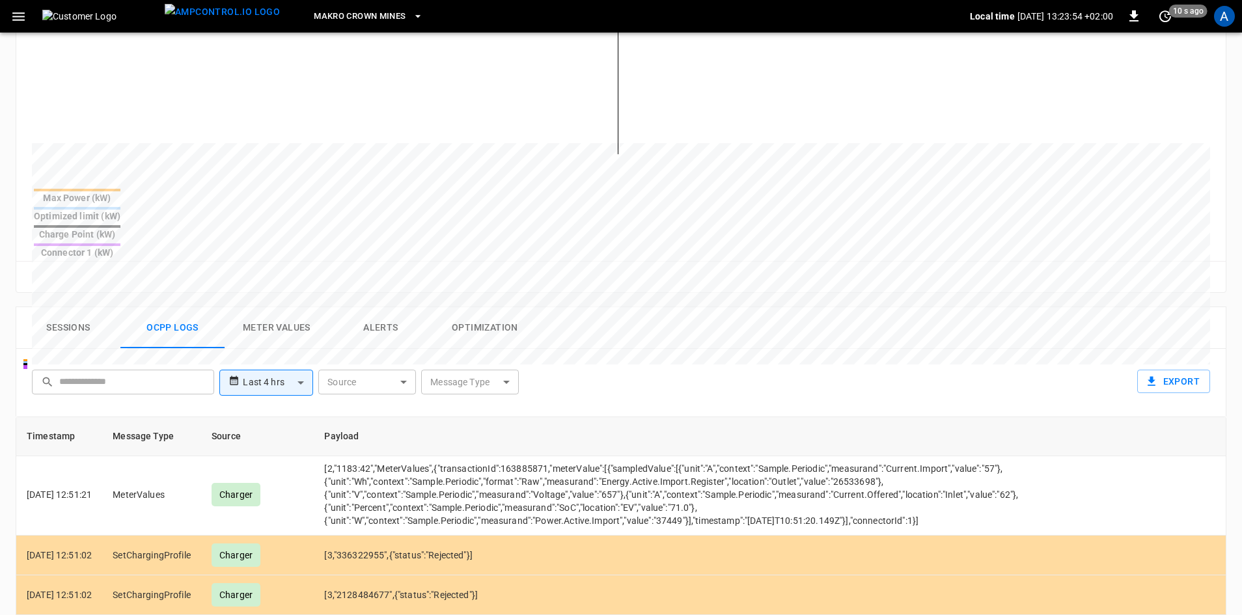
scroll to position [65, 0]
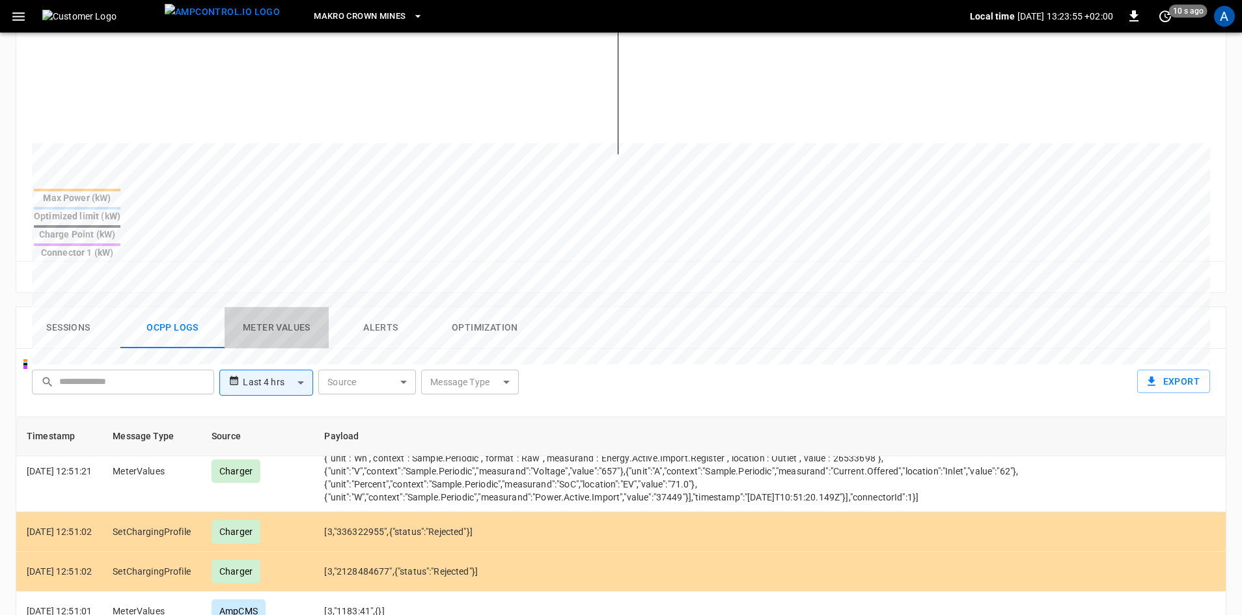
click at [279, 307] on button "Meter Values" at bounding box center [277, 328] width 104 height 42
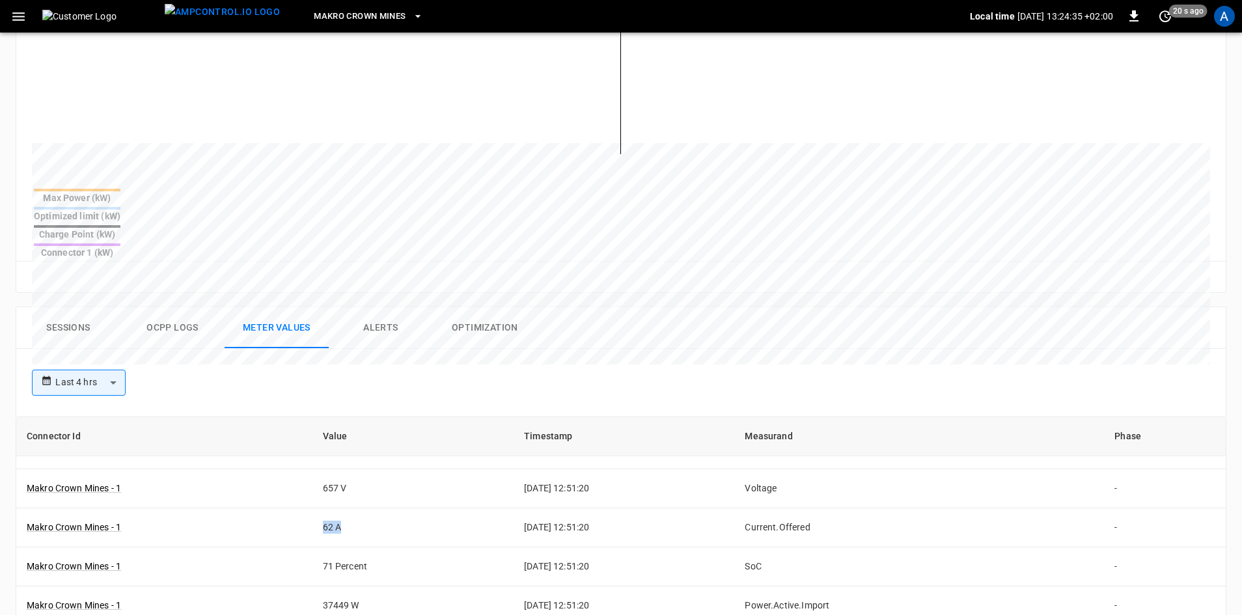
drag, startPoint x: 337, startPoint y: 480, endPoint x: 300, endPoint y: 493, distance: 39.1
click at [312, 508] on td "62 A" at bounding box center [413, 527] width 202 height 39
click at [345, 508] on td "62 A" at bounding box center [413, 527] width 202 height 39
drag, startPoint x: 329, startPoint y: 482, endPoint x: 296, endPoint y: 483, distance: 32.6
click at [296, 508] on tr "Makro Crown Mines - 1 62 A [DATE] 12:51:20 Current.Offered -" at bounding box center [620, 527] width 1209 height 39
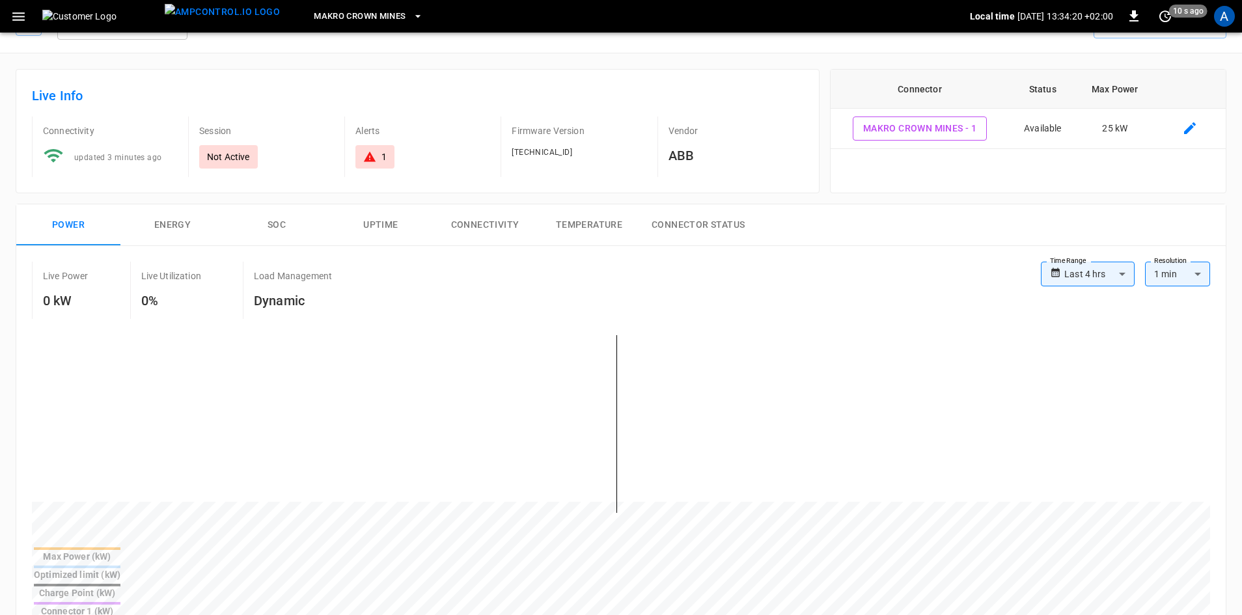
scroll to position [0, 0]
